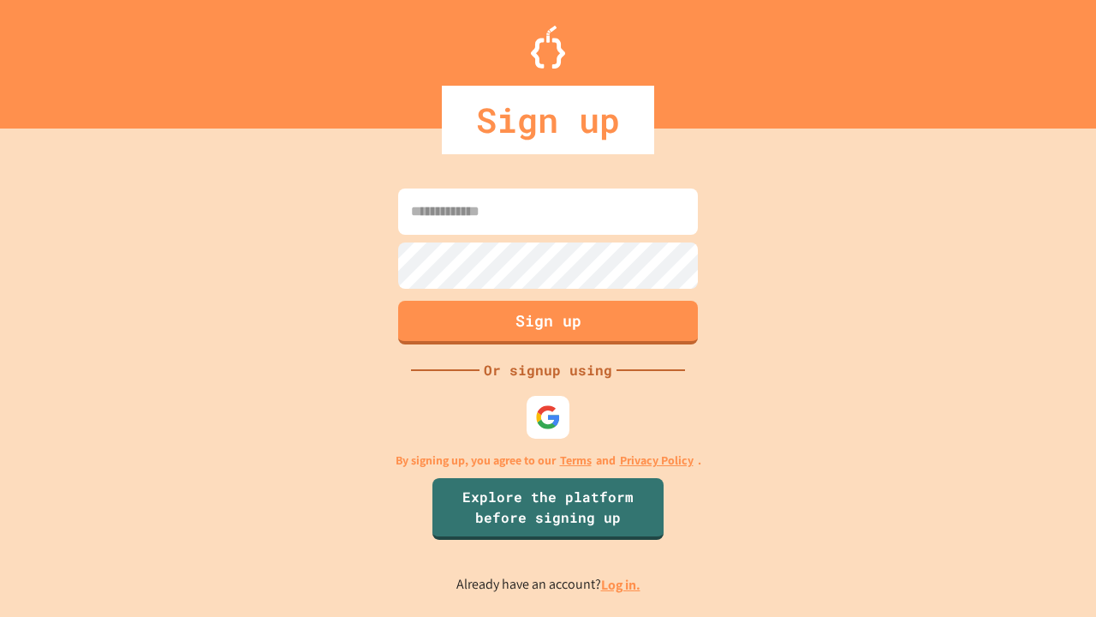
click at [622, 584] on link "Log in." at bounding box center [620, 585] width 39 height 18
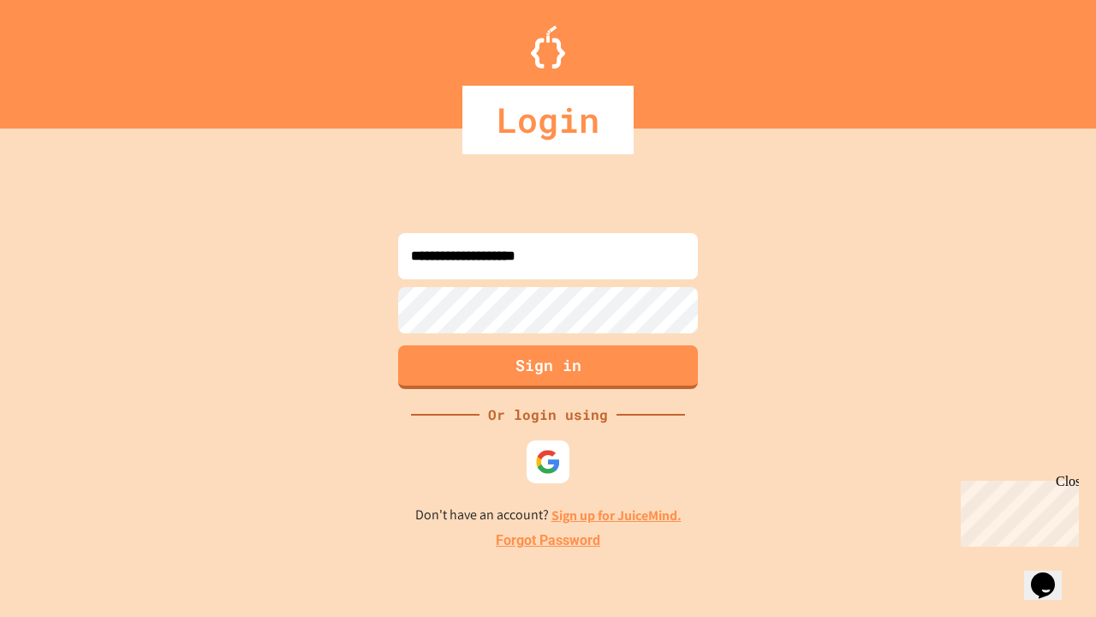
type input "**********"
